Goal: Task Accomplishment & Management: Manage account settings

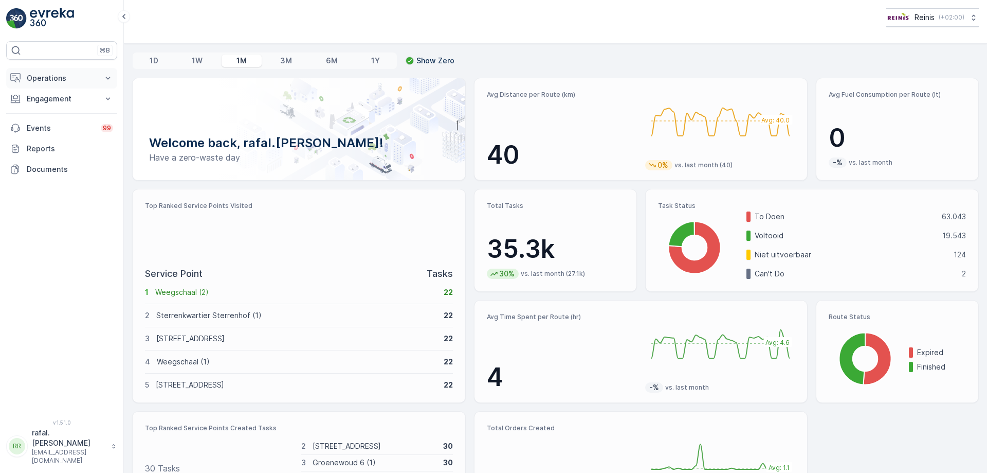
click at [69, 79] on p "Operations" at bounding box center [62, 78] width 70 height 10
click at [72, 124] on p "Routes & Tasks" at bounding box center [52, 124] width 53 height 10
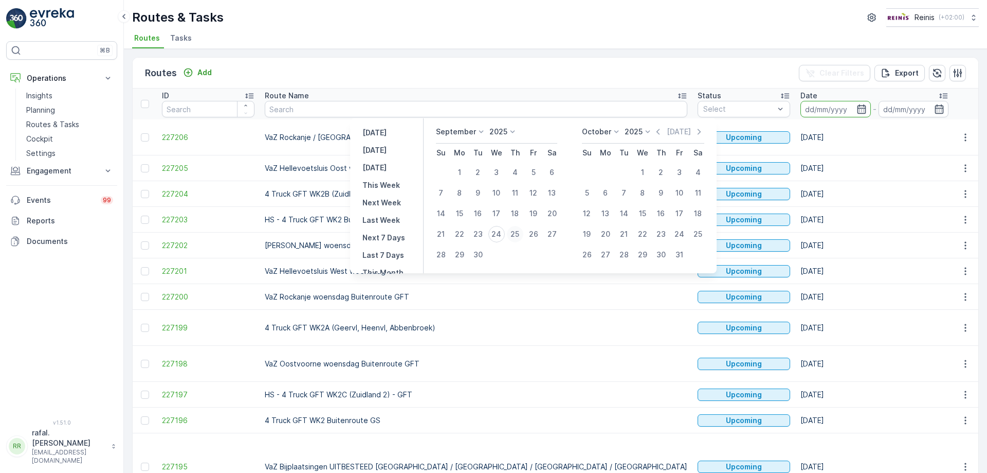
click at [513, 234] on div "25" at bounding box center [515, 234] width 16 height 16
type input "[DATE]"
click at [513, 234] on div "25" at bounding box center [515, 234] width 16 height 16
type input "[DATE]"
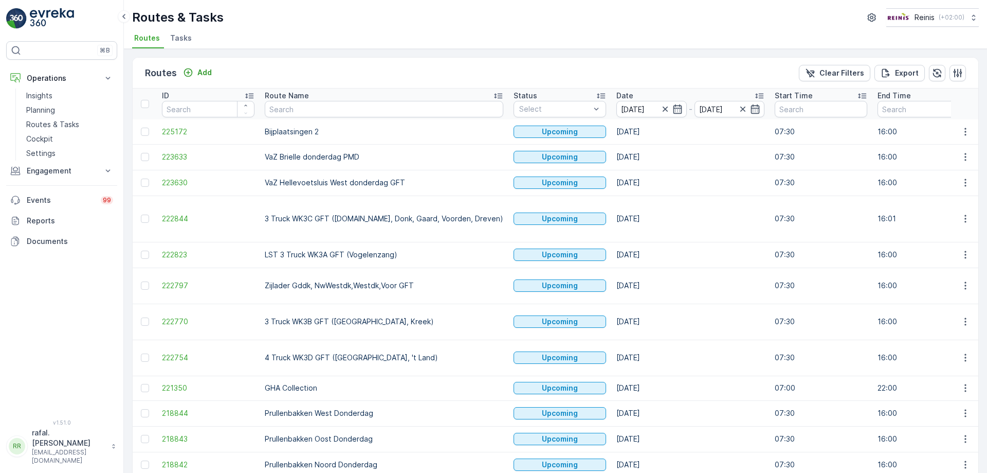
click at [493, 93] on icon at bounding box center [498, 96] width 10 height 10
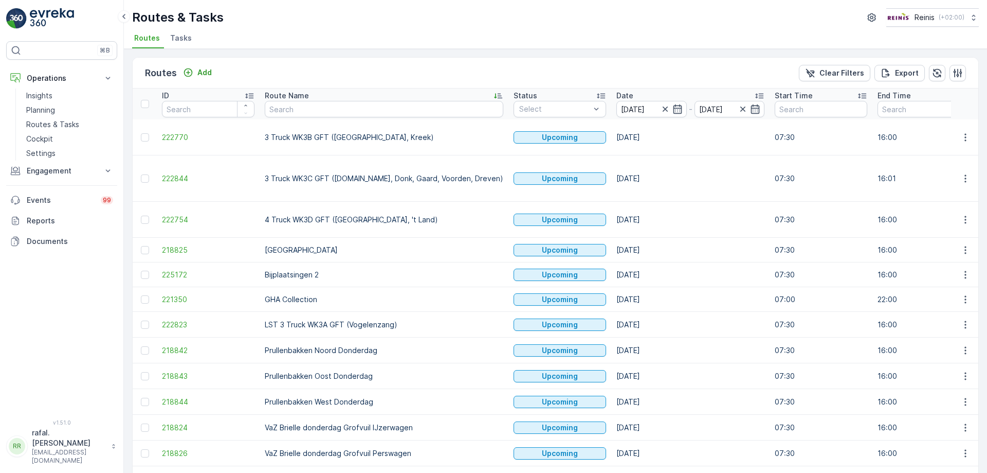
scroll to position [51, 0]
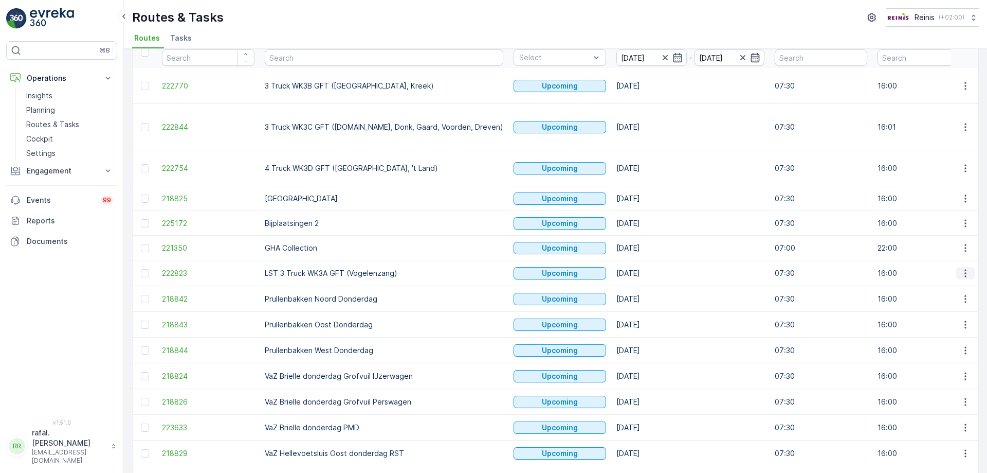
click at [962, 268] on icon "button" at bounding box center [966, 273] width 10 height 10
click at [942, 314] on span "Change Assignee" at bounding box center [942, 315] width 60 height 10
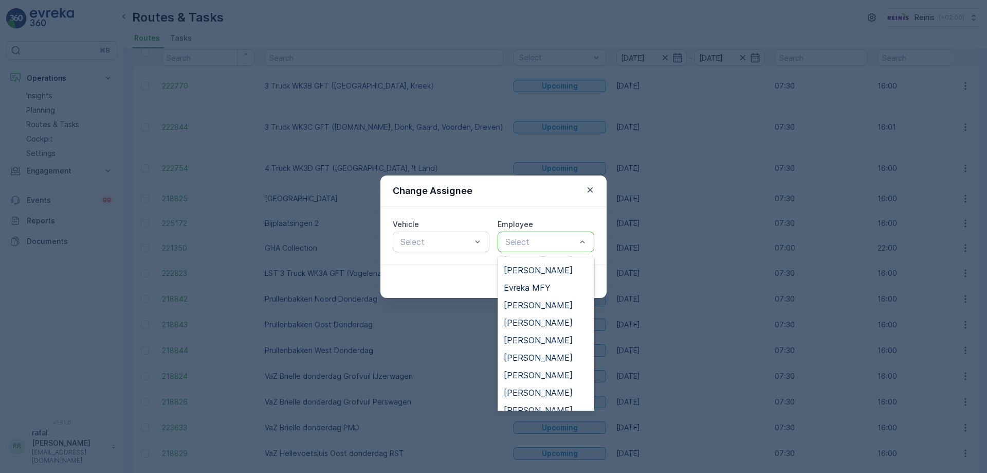
scroll to position [331, 0]
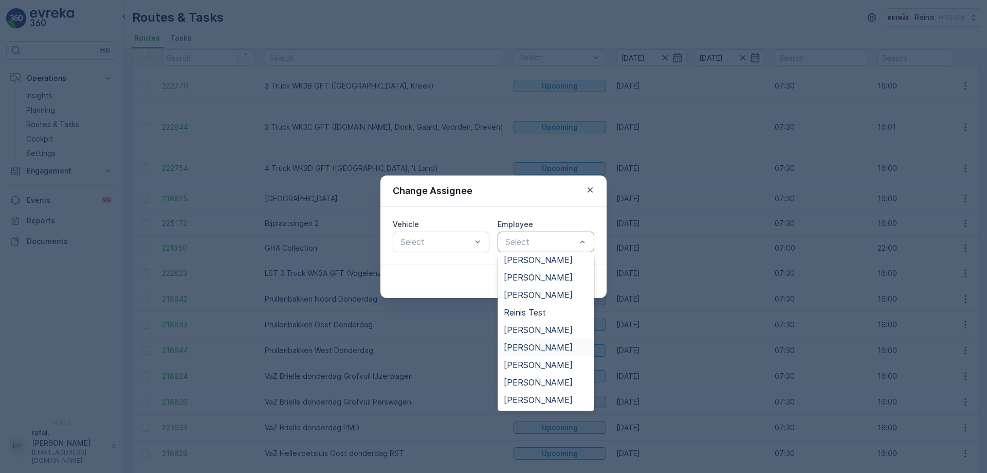
click at [542, 342] on span "[PERSON_NAME]" at bounding box center [538, 346] width 69 height 9
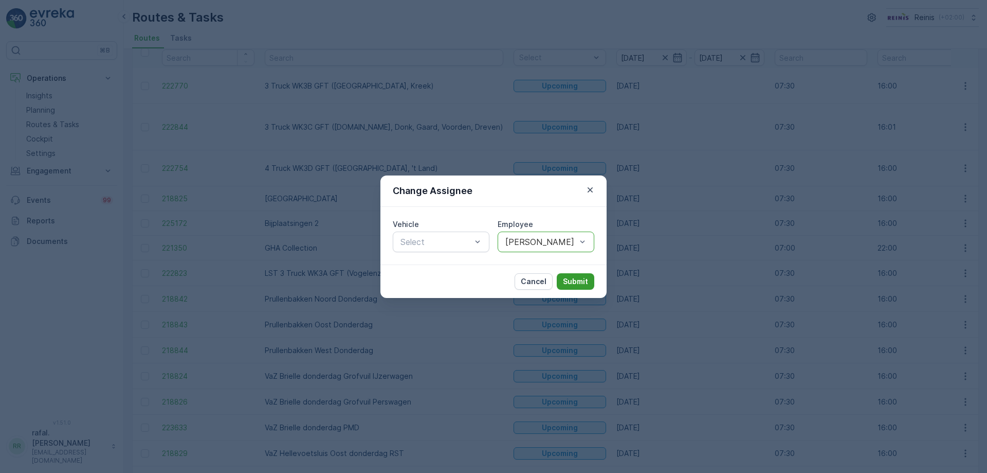
click at [567, 281] on p "Submit" at bounding box center [575, 281] width 25 height 10
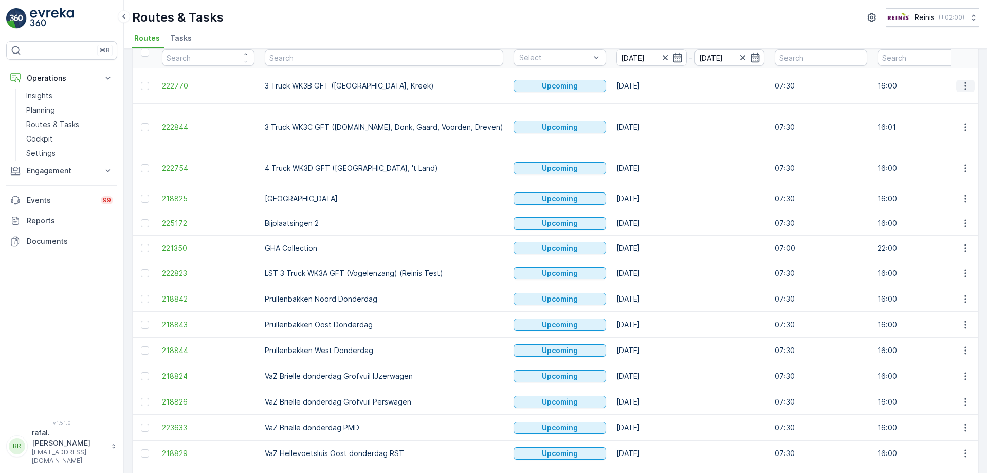
click at [961, 81] on icon "button" at bounding box center [966, 86] width 10 height 10
click at [933, 150] on span "Change Assignee" at bounding box center [942, 154] width 60 height 10
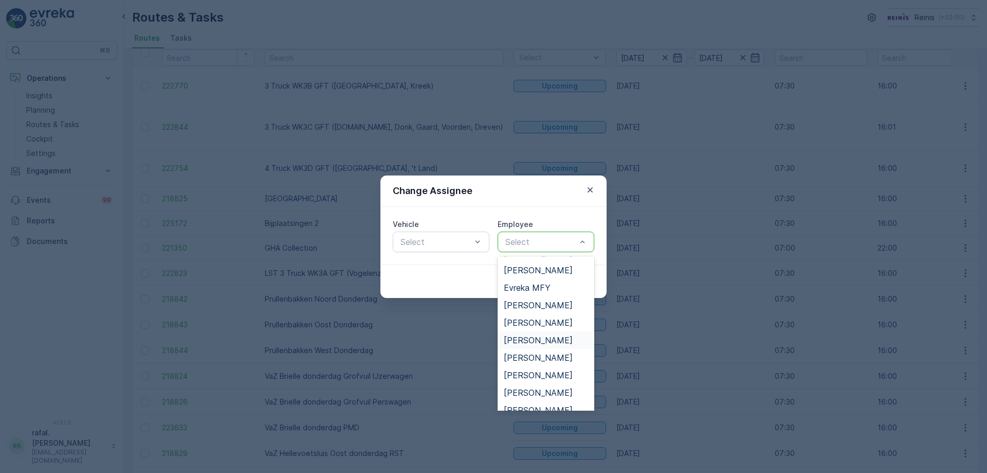
scroll to position [206, 0]
click at [539, 359] on span "[PERSON_NAME]" at bounding box center [538, 358] width 69 height 9
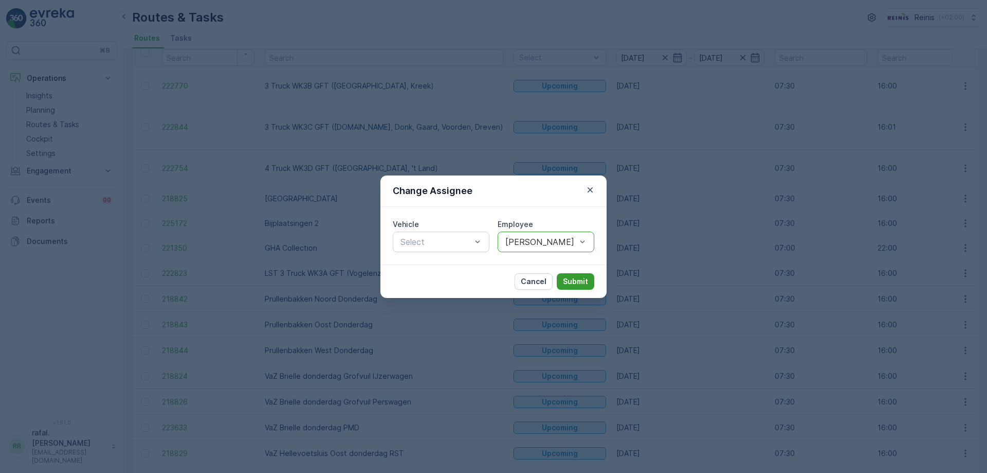
click at [577, 280] on p "Submit" at bounding box center [575, 281] width 25 height 10
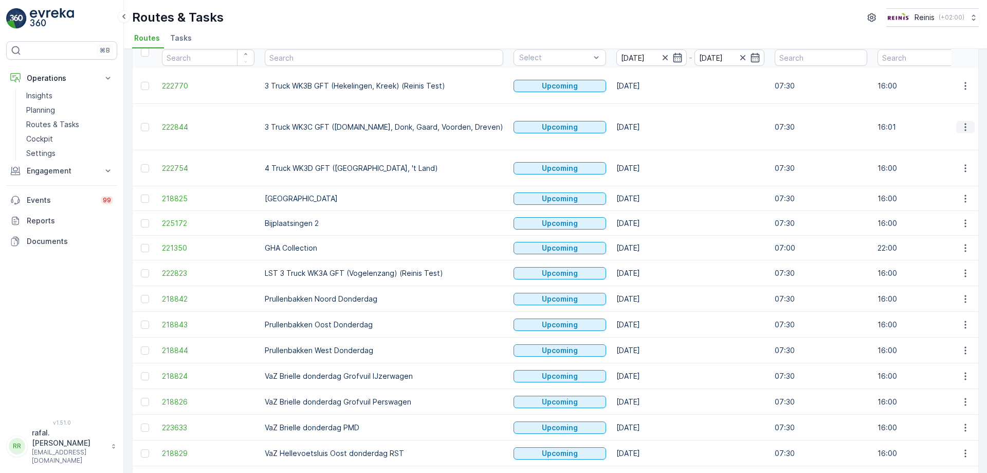
click at [965, 123] on icon "button" at bounding box center [966, 127] width 2 height 8
click at [949, 182] on span "Change Assignee" at bounding box center [942, 184] width 60 height 10
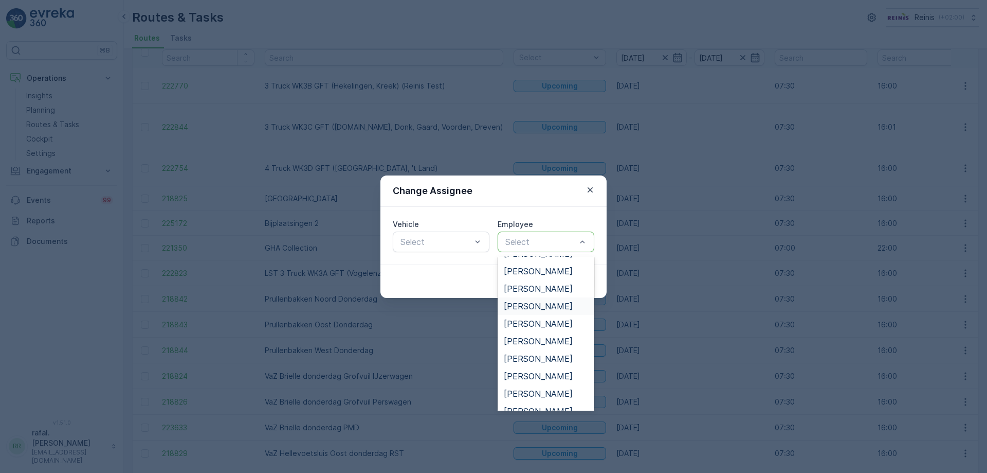
scroll to position [154, 0]
click at [536, 302] on span "[PERSON_NAME]" at bounding box center [538, 304] width 69 height 9
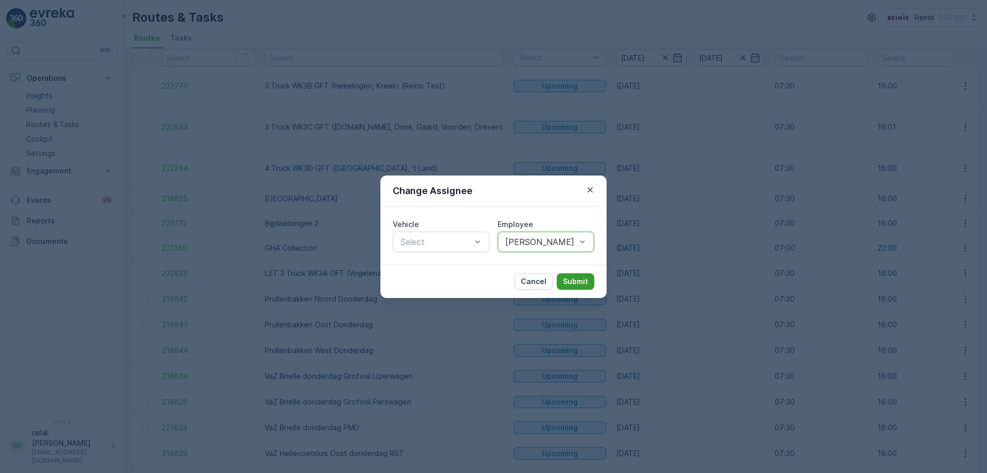
click at [573, 278] on p "Submit" at bounding box center [575, 281] width 25 height 10
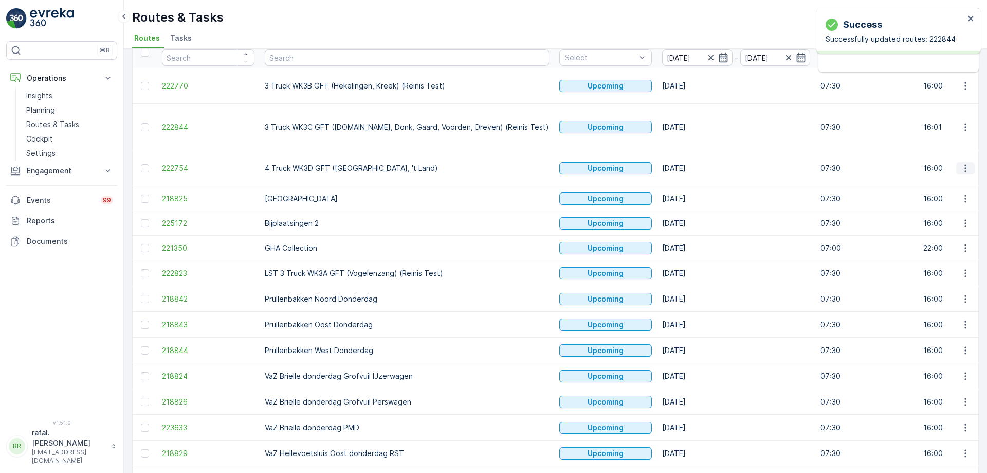
click at [965, 164] on icon "button" at bounding box center [966, 168] width 2 height 8
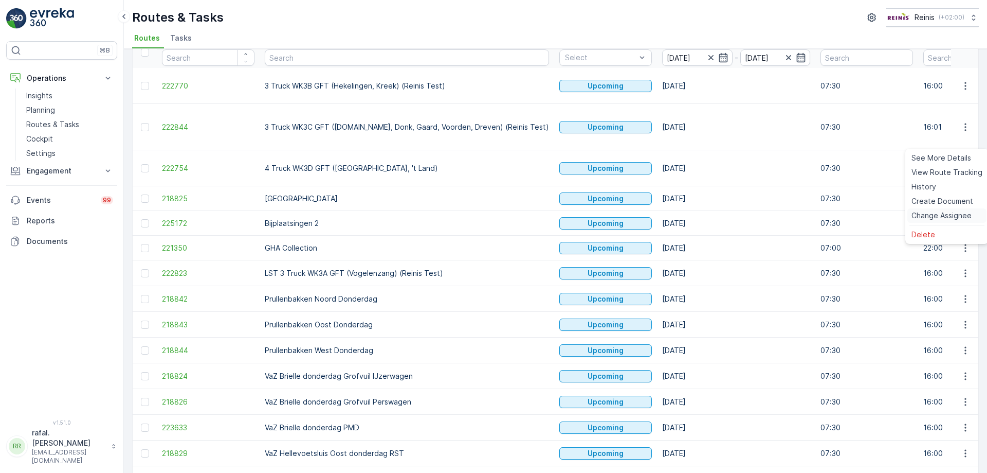
click at [937, 215] on span "Change Assignee" at bounding box center [942, 215] width 60 height 10
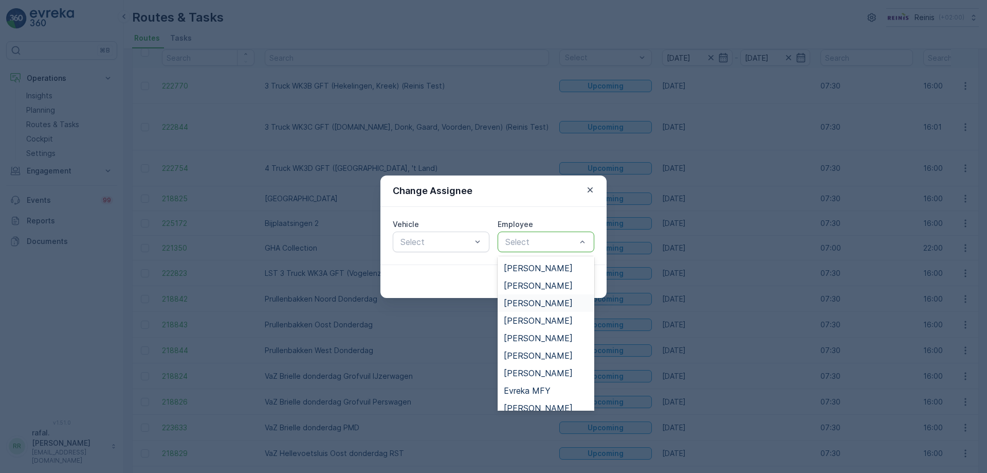
scroll to position [0, 0]
click at [546, 287] on span "[PERSON_NAME]" at bounding box center [538, 284] width 69 height 9
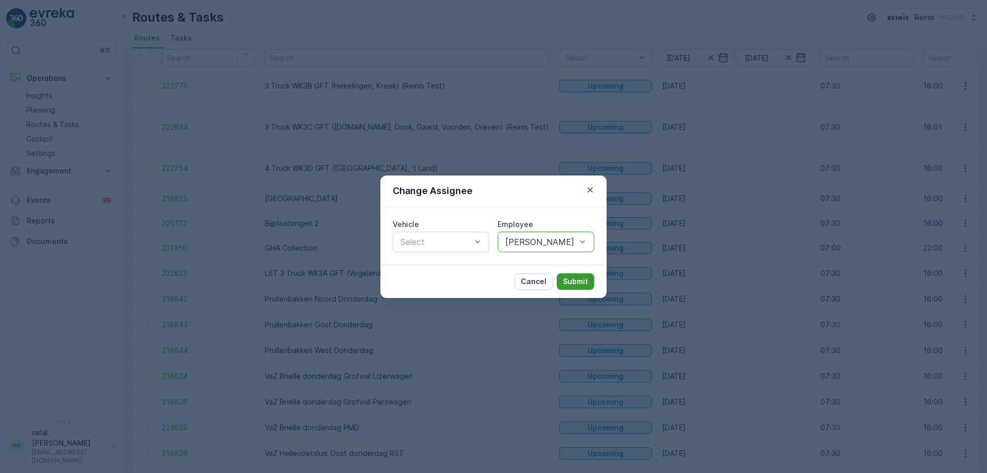
click at [575, 280] on p "Submit" at bounding box center [575, 281] width 25 height 10
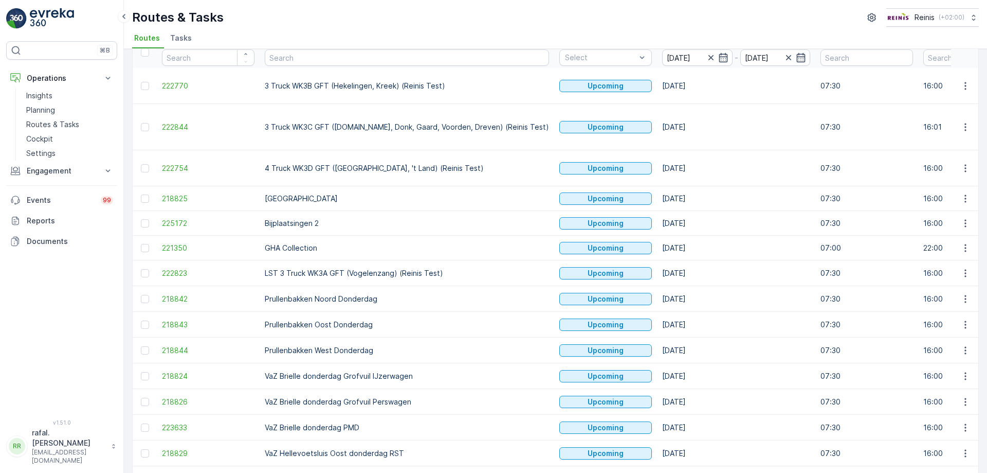
scroll to position [170, 0]
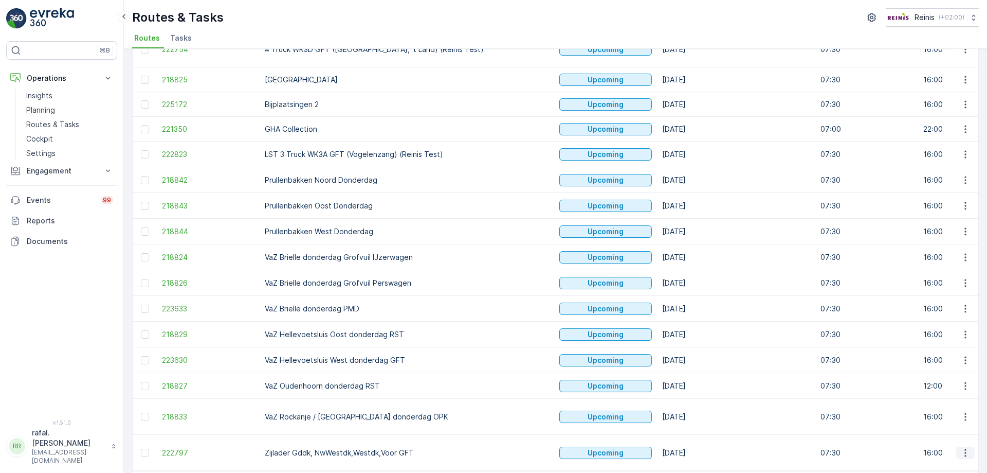
click at [962, 447] on icon "button" at bounding box center [966, 452] width 10 height 10
click at [946, 376] on span "Change Assignee" at bounding box center [942, 377] width 60 height 10
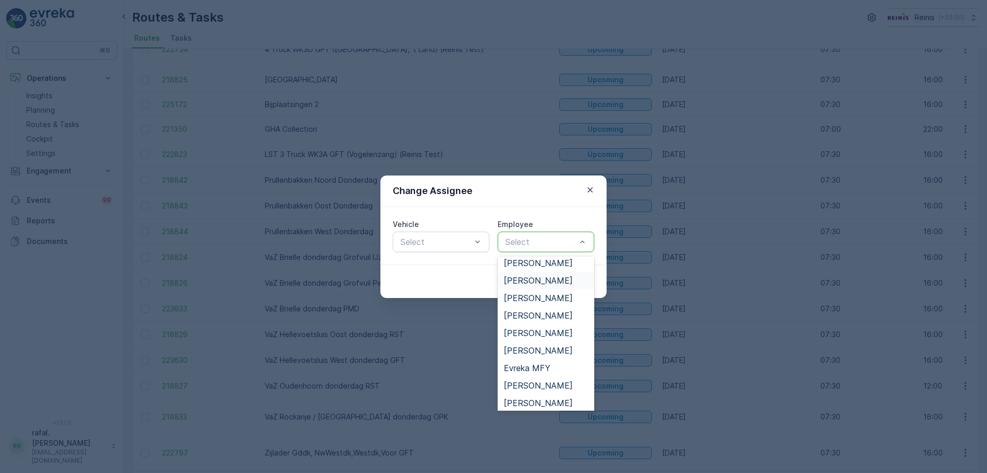
scroll to position [0, 0]
click at [591, 190] on icon "button" at bounding box center [590, 189] width 5 height 5
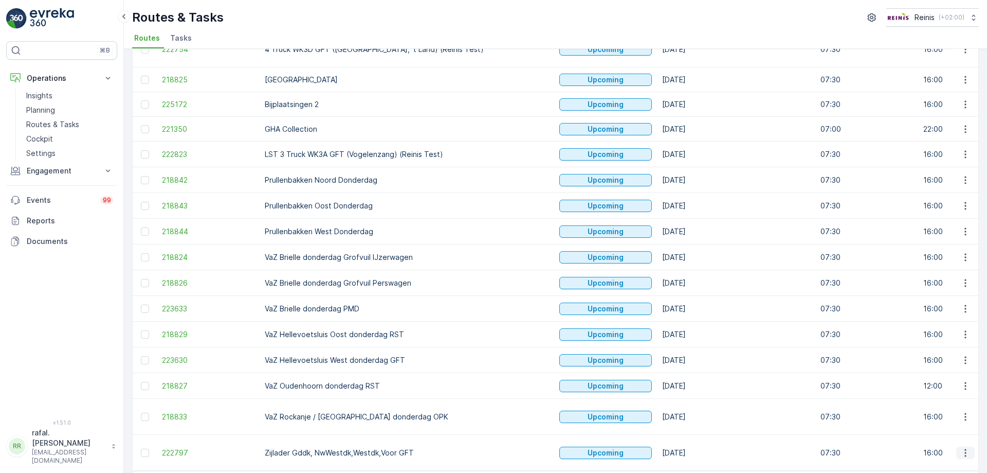
click at [964, 447] on icon "button" at bounding box center [966, 452] width 10 height 10
click at [936, 375] on span "Change Assignee" at bounding box center [942, 377] width 60 height 10
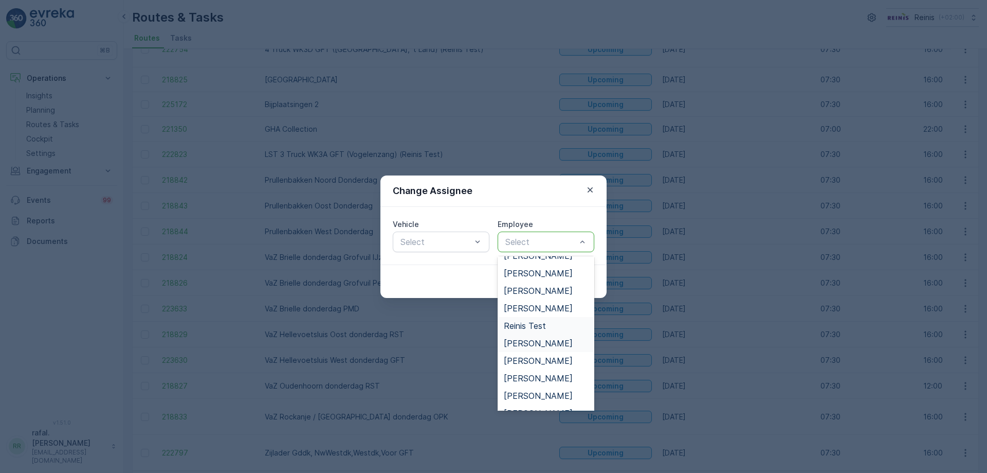
scroll to position [331, 0]
click at [589, 192] on icon "button" at bounding box center [590, 190] width 10 height 10
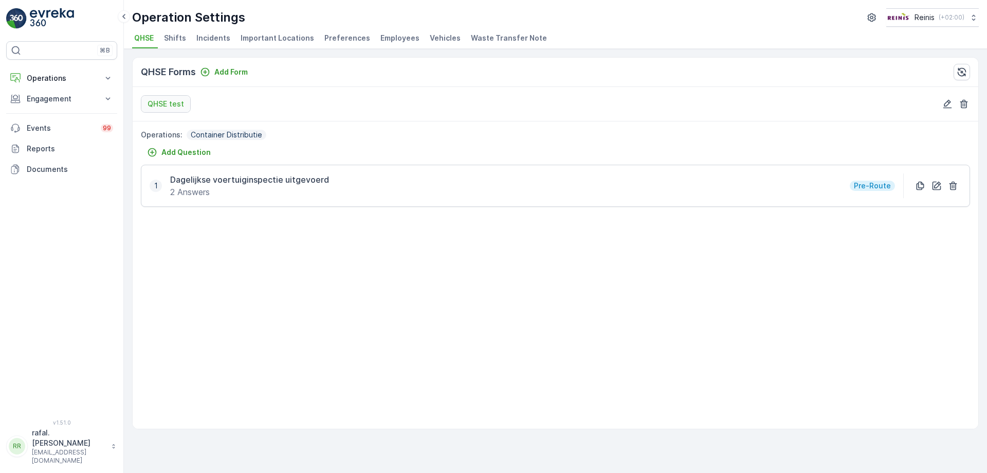
click at [391, 37] on span "Employees" at bounding box center [400, 38] width 39 height 10
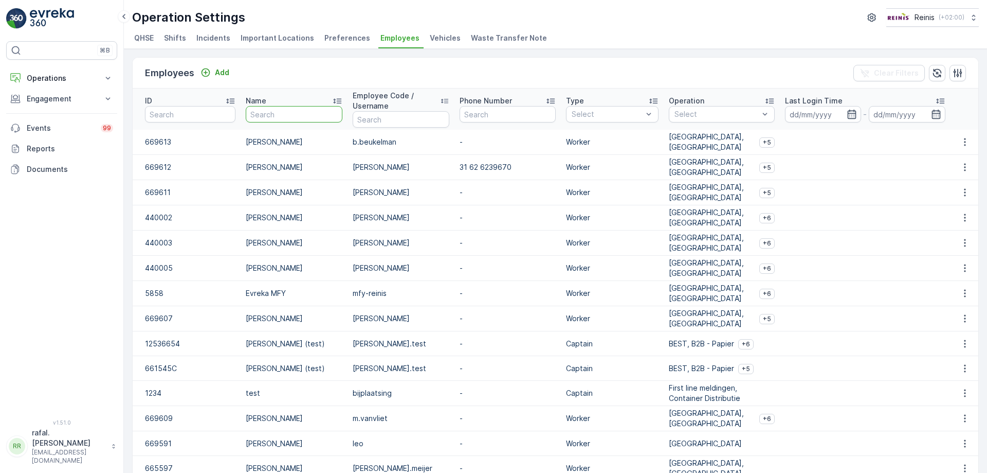
click at [304, 109] on input "text" at bounding box center [294, 114] width 97 height 16
type input "raa"
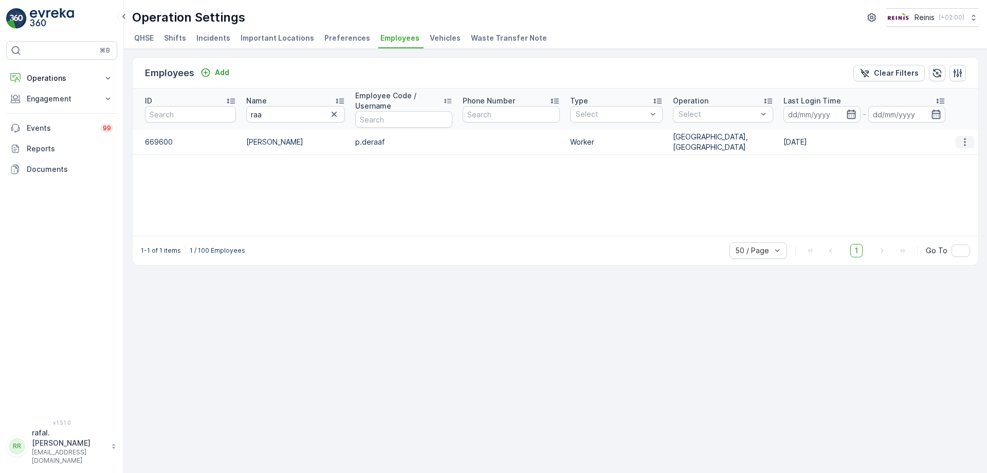
click at [967, 140] on icon "button" at bounding box center [965, 142] width 10 height 10
click at [968, 159] on span "Edit" at bounding box center [965, 157] width 13 height 10
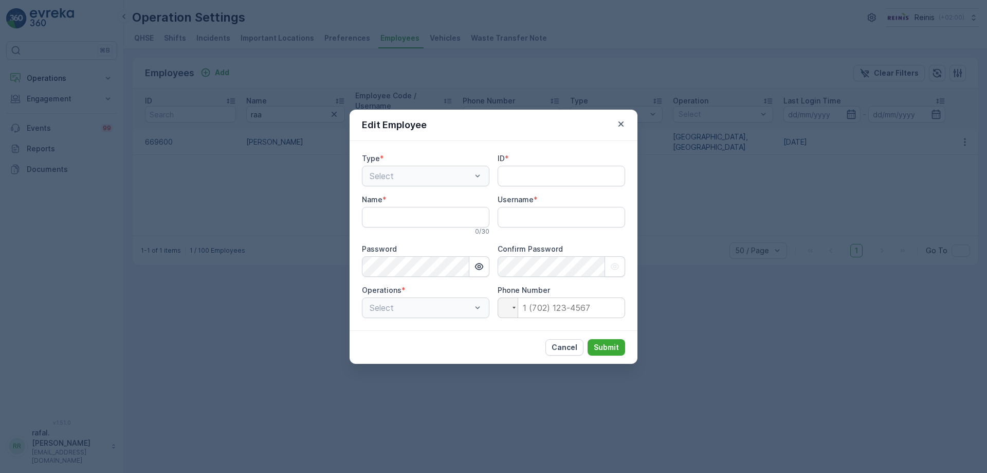
type input "669600"
type input "Patrick de Raaf"
type input "p.deraaf"
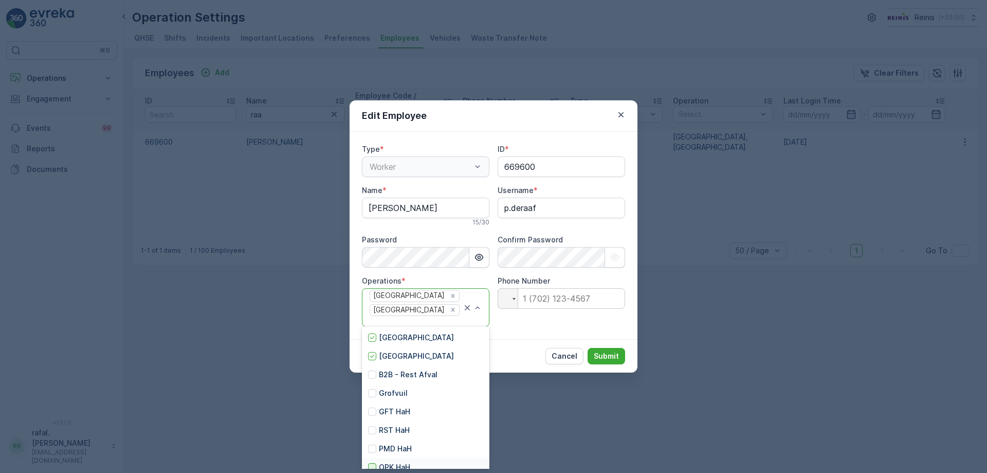
click at [371, 465] on div at bounding box center [372, 467] width 8 height 8
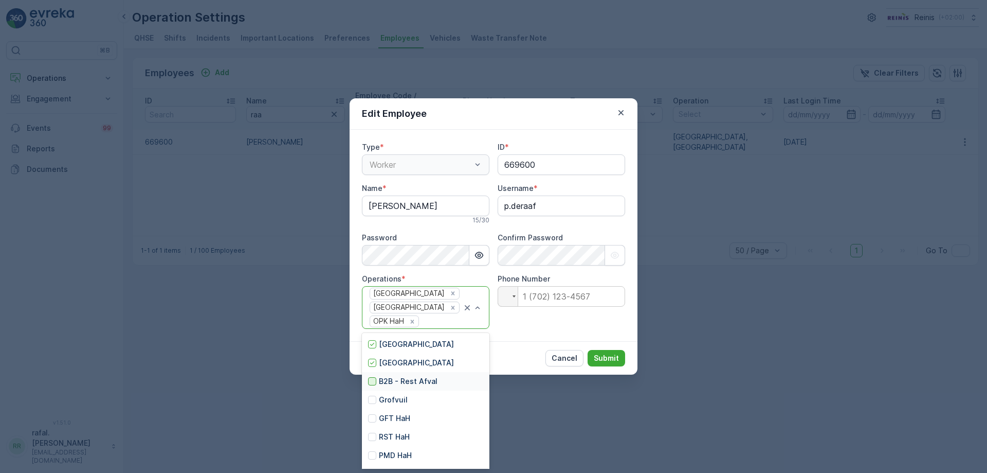
click at [373, 383] on div at bounding box center [372, 381] width 8 height 8
click at [372, 400] on div at bounding box center [372, 399] width 8 height 8
click at [373, 420] on div at bounding box center [372, 418] width 8 height 8
click at [372, 435] on div at bounding box center [372, 436] width 8 height 8
click at [372, 456] on div at bounding box center [372, 455] width 8 height 8
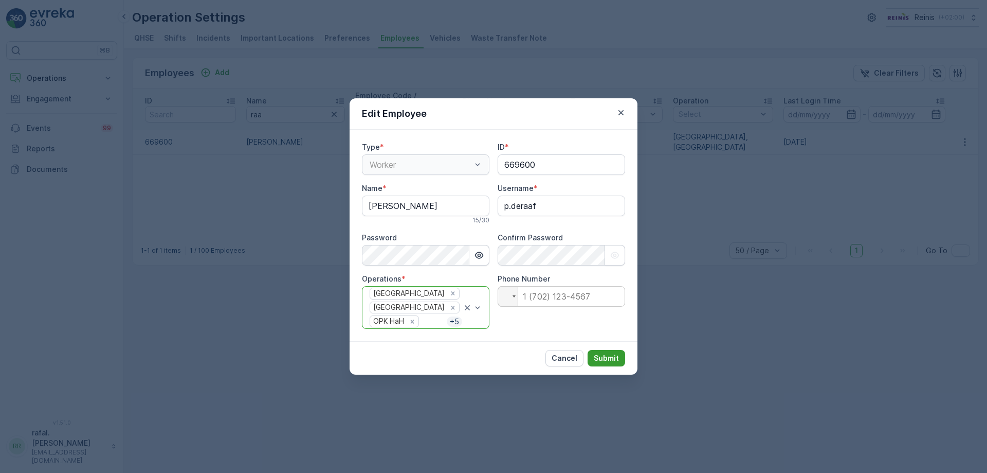
click at [610, 360] on p "Submit" at bounding box center [606, 358] width 25 height 10
